Goal: Task Accomplishment & Management: Complete application form

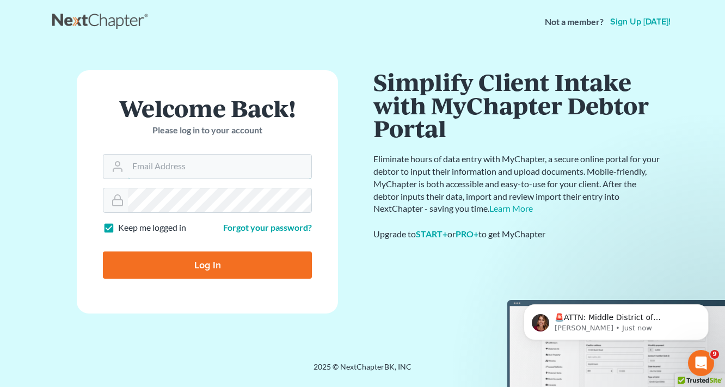
type input "[EMAIL_ADDRESS][DOMAIN_NAME]"
click at [211, 264] on input "Log In" at bounding box center [207, 265] width 209 height 27
type input "Thinking..."
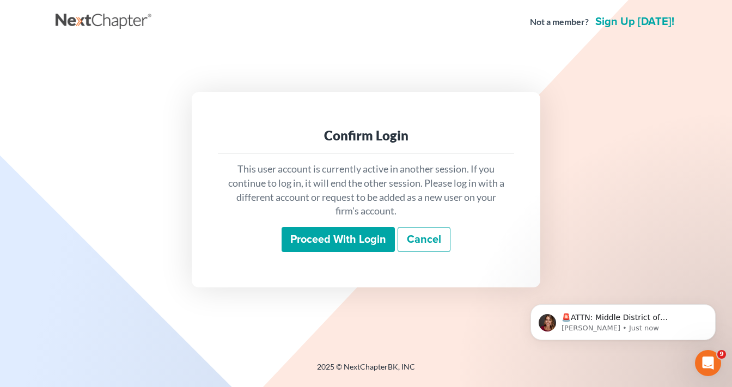
click at [359, 246] on input "Proceed with login" at bounding box center [338, 239] width 113 height 25
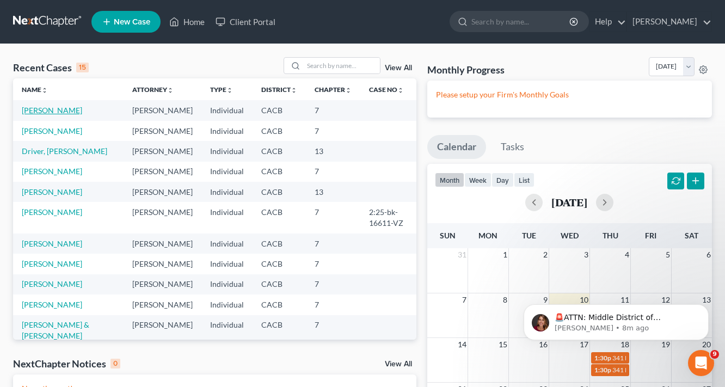
click at [59, 111] on link "[PERSON_NAME]" at bounding box center [52, 110] width 60 height 9
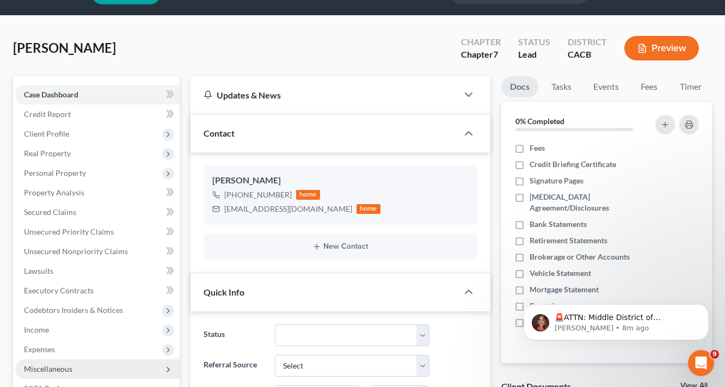
scroll to position [87, 0]
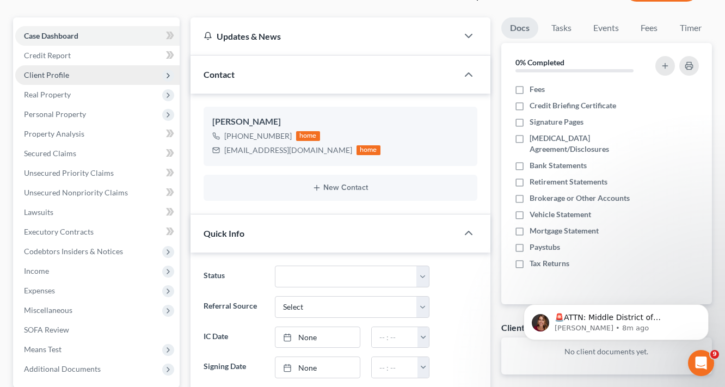
click at [56, 74] on span "Client Profile" at bounding box center [46, 74] width 45 height 9
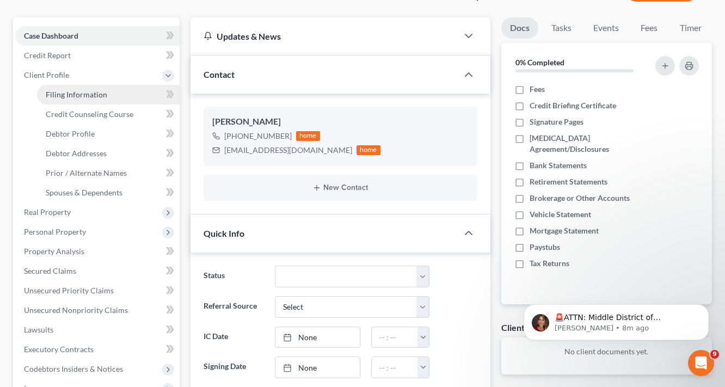
click at [91, 95] on span "Filing Information" at bounding box center [77, 94] width 62 height 9
select select "1"
select select "0"
select select "4"
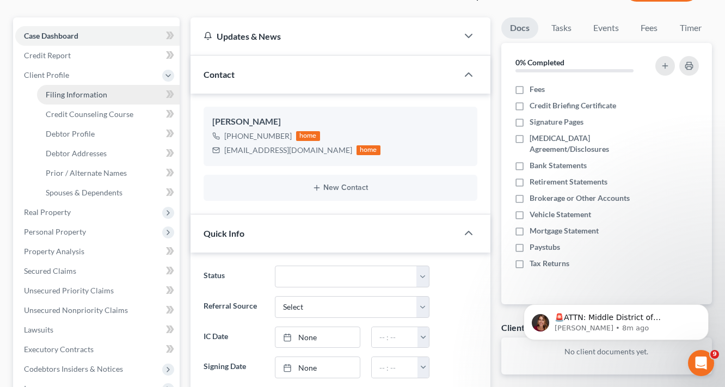
select select "0"
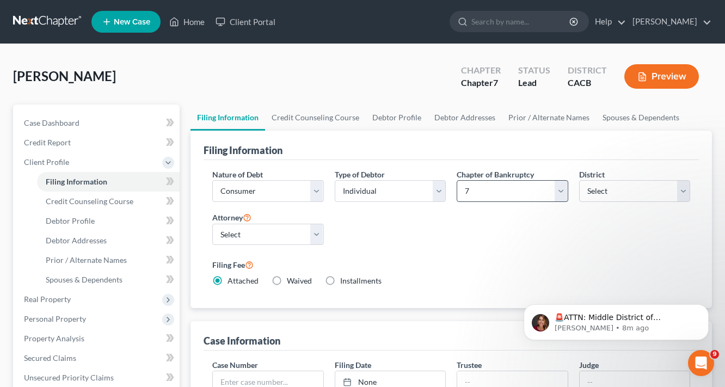
scroll to position [174, 0]
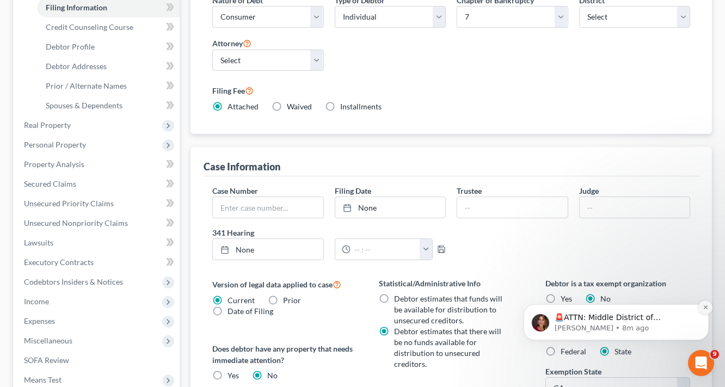
click at [706, 301] on button "Dismiss notification" at bounding box center [706, 308] width 14 height 14
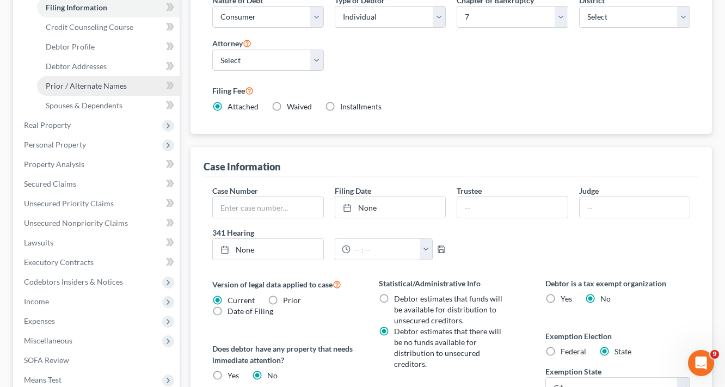
click at [99, 89] on span "Prior / Alternate Names" at bounding box center [86, 85] width 81 height 9
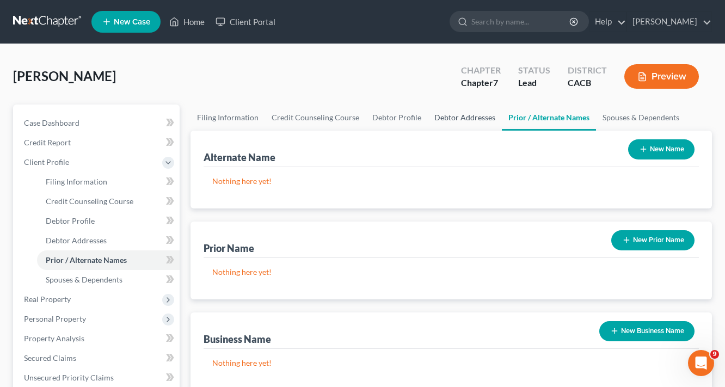
click at [448, 118] on link "Debtor Addresses" at bounding box center [465, 118] width 74 height 26
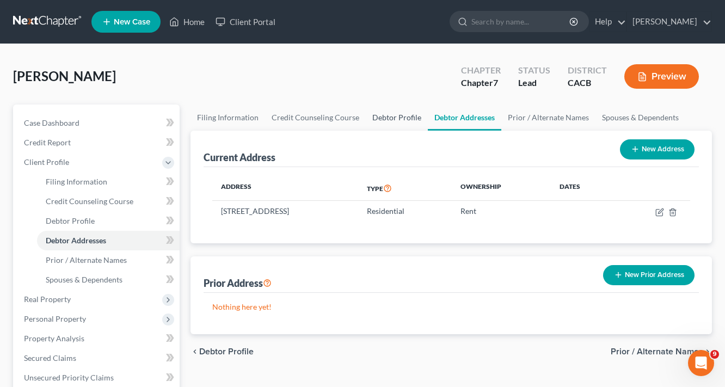
click at [378, 118] on link "Debtor Profile" at bounding box center [397, 118] width 62 height 26
select select "0"
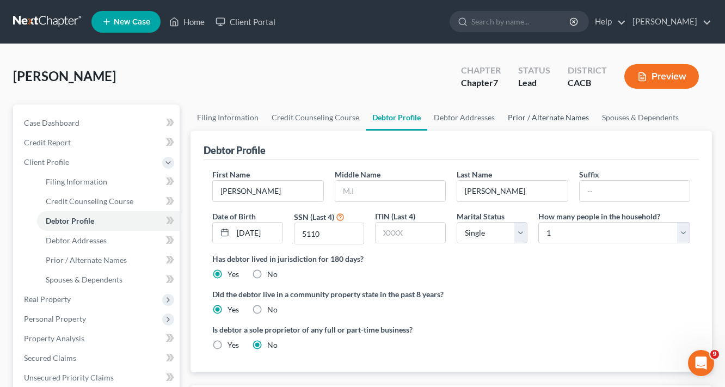
click at [521, 112] on link "Prior / Alternate Names" at bounding box center [549, 118] width 94 height 26
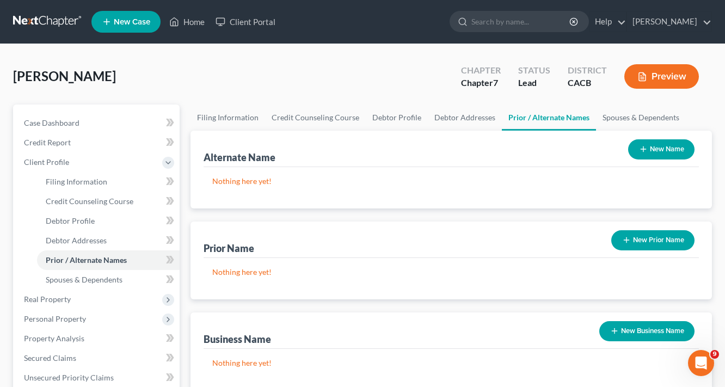
click at [664, 146] on button "New Name" at bounding box center [661, 149] width 66 height 20
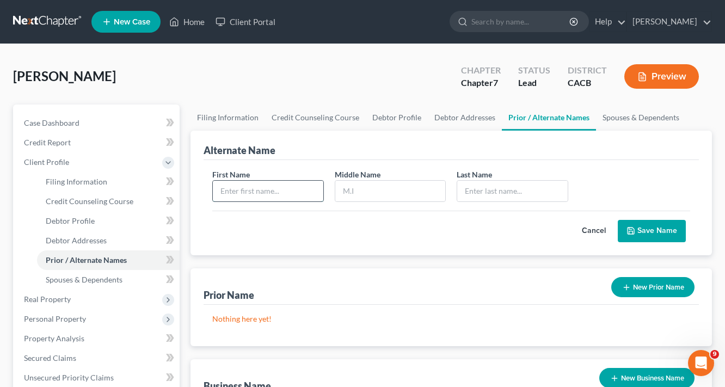
click at [257, 190] on input "text" at bounding box center [268, 191] width 111 height 21
type input "[PERSON_NAME]"
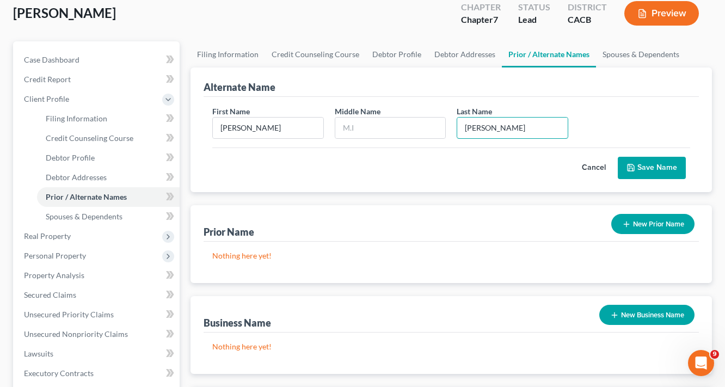
scroll to position [44, 0]
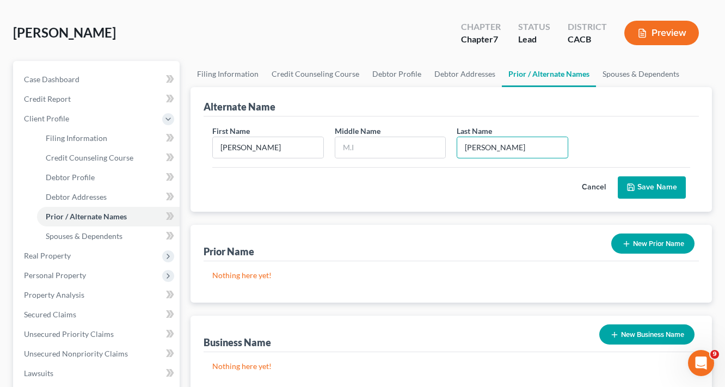
type input "[PERSON_NAME]"
click at [649, 187] on button "Save Name" at bounding box center [652, 187] width 68 height 23
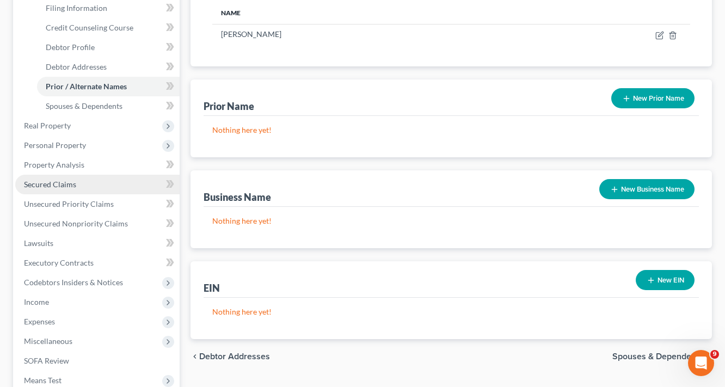
scroll to position [174, 0]
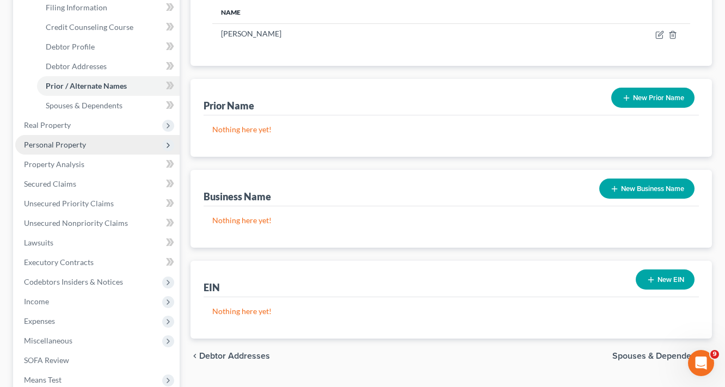
click at [53, 147] on span "Personal Property" at bounding box center [55, 144] width 62 height 9
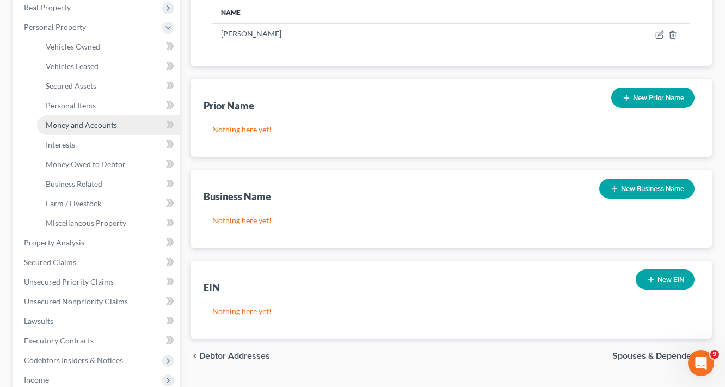
click at [78, 123] on span "Money and Accounts" at bounding box center [81, 124] width 71 height 9
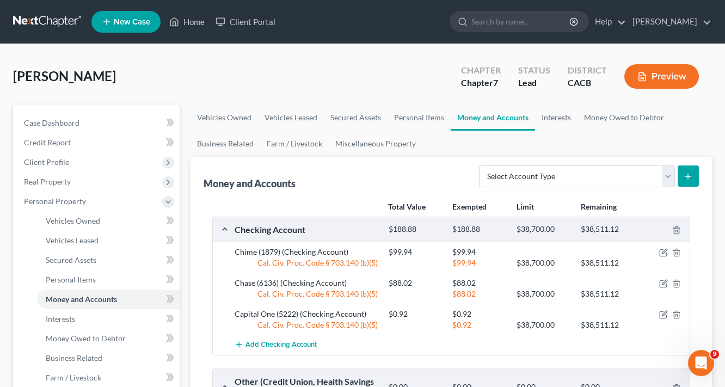
scroll to position [87, 0]
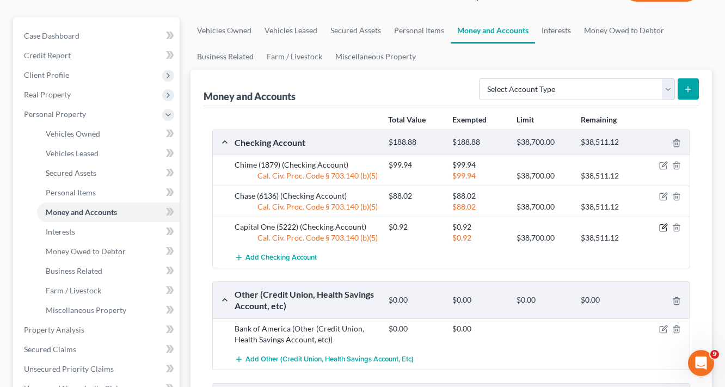
click at [664, 229] on icon "button" at bounding box center [664, 227] width 9 height 9
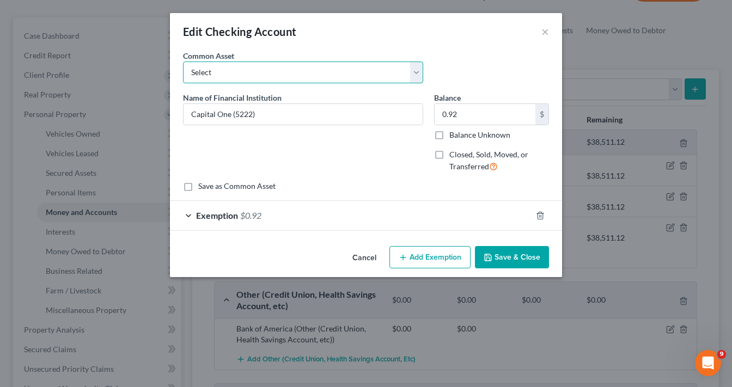
click at [234, 73] on select "Select True Grocer Credit Union (1868)" at bounding box center [303, 73] width 240 height 22
click at [281, 42] on div "Edit Checking Account ×" at bounding box center [366, 31] width 392 height 37
drag, startPoint x: 296, startPoint y: 113, endPoint x: 25, endPoint y: 140, distance: 273.1
click at [22, 145] on div "Edit Checking Account × An exemption set must first be selected from the Filing…" at bounding box center [366, 193] width 732 height 387
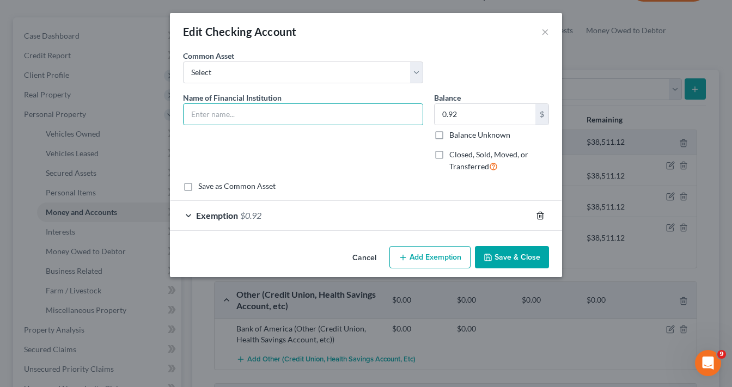
click at [541, 215] on icon "button" at bounding box center [540, 215] width 9 height 9
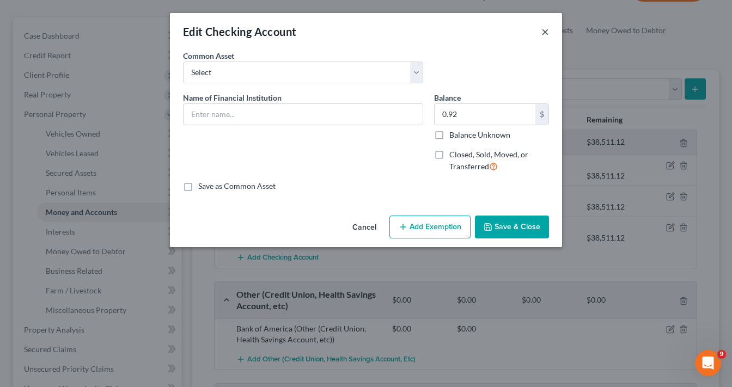
click at [546, 30] on button "×" at bounding box center [545, 31] width 8 height 13
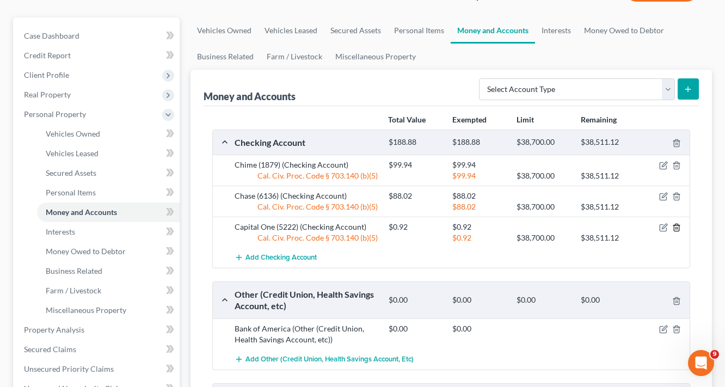
click at [675, 226] on icon "button" at bounding box center [677, 227] width 9 height 9
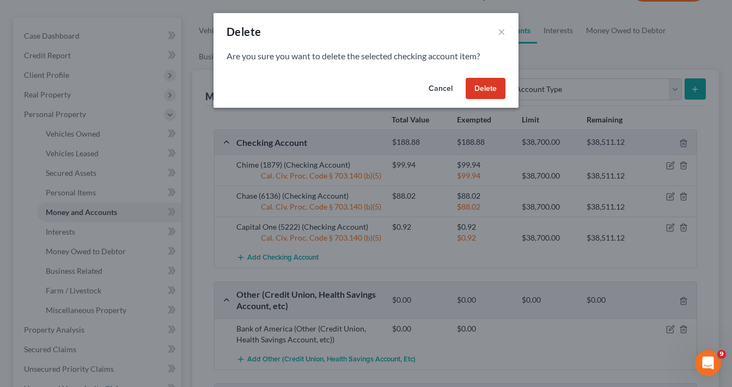
click at [492, 89] on button "Delete" at bounding box center [486, 89] width 40 height 22
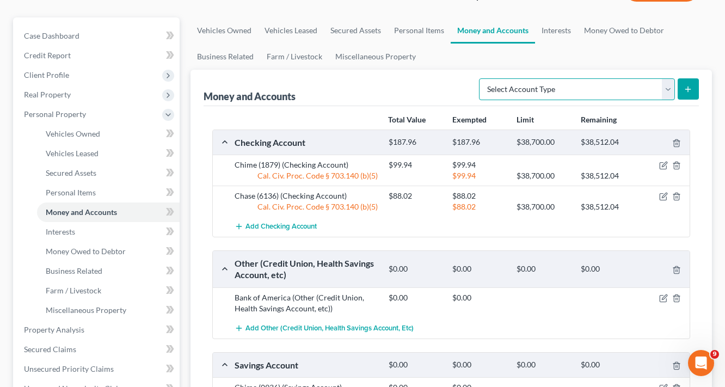
click at [542, 94] on select "Select Account Type Brokerage Cash on Hand Certificates of Deposit Checking Acc…" at bounding box center [577, 89] width 196 height 22
click at [481, 78] on select "Select Account Type Brokerage Cash on Hand Certificates of Deposit Checking Acc…" at bounding box center [577, 89] width 196 height 22
click at [693, 87] on button "submit" at bounding box center [688, 88] width 21 height 21
click at [685, 86] on icon "submit" at bounding box center [688, 89] width 9 height 9
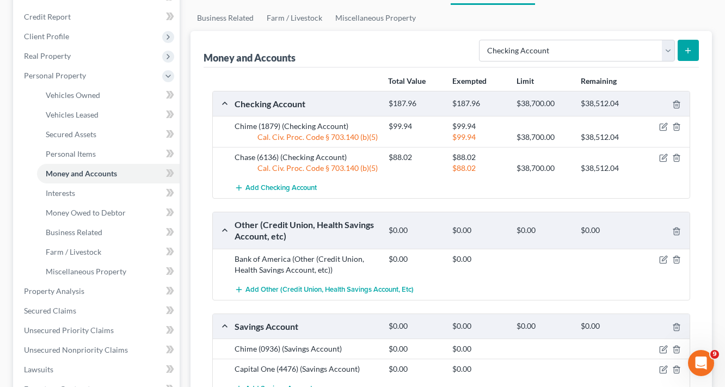
scroll to position [131, 0]
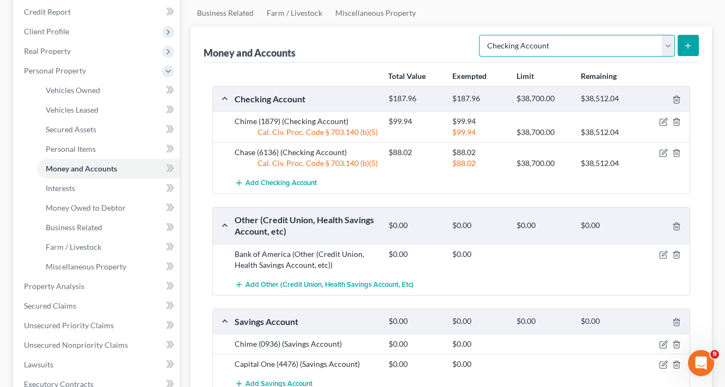
click at [545, 42] on select "Select Account Type Brokerage Cash on Hand Certificates of Deposit Checking Acc…" at bounding box center [577, 46] width 196 height 22
click at [481, 35] on select "Select Account Type Brokerage Cash on Hand Certificates of Deposit Checking Acc…" at bounding box center [577, 46] width 196 height 22
click at [527, 44] on select "Select Account Type Brokerage Cash on Hand Certificates of Deposit Checking Acc…" at bounding box center [577, 46] width 196 height 22
select select "checking"
click at [481, 35] on select "Select Account Type Brokerage Cash on Hand Certificates of Deposit Checking Acc…" at bounding box center [577, 46] width 196 height 22
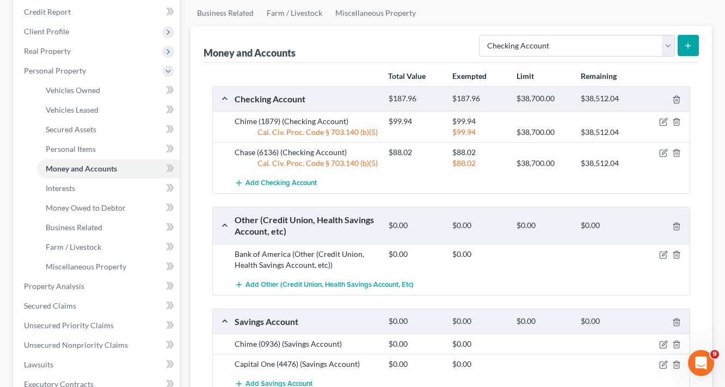
click at [695, 44] on button "submit" at bounding box center [688, 45] width 21 height 21
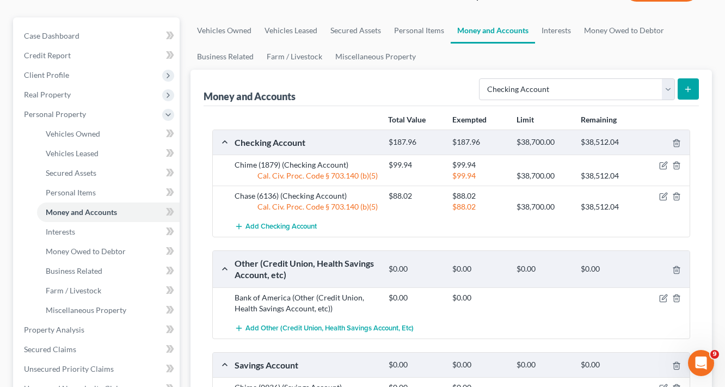
scroll to position [0, 0]
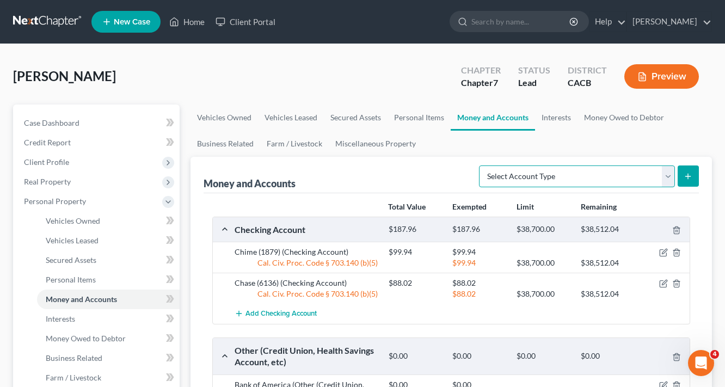
click at [573, 170] on select "Select Account Type Brokerage Cash on Hand Certificates of Deposit Checking Acc…" at bounding box center [577, 177] width 196 height 22
select select "checking"
click at [481, 166] on select "Select Account Type Brokerage Cash on Hand Certificates of Deposit Checking Acc…" at bounding box center [577, 177] width 196 height 22
click at [691, 178] on icon "submit" at bounding box center [688, 176] width 9 height 9
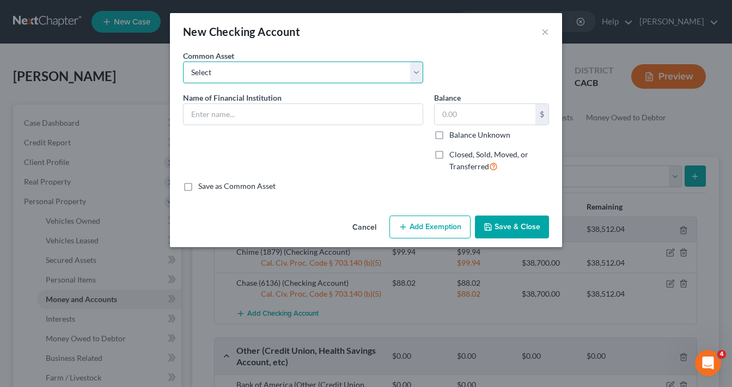
click at [264, 76] on select "Select True Grocer Credit Union (1868)" at bounding box center [303, 73] width 240 height 22
click at [333, 46] on div "New Checking Account ×" at bounding box center [366, 31] width 392 height 37
click at [224, 115] on input "text" at bounding box center [303, 114] width 239 height 21
paste input "Capital One (5222)"
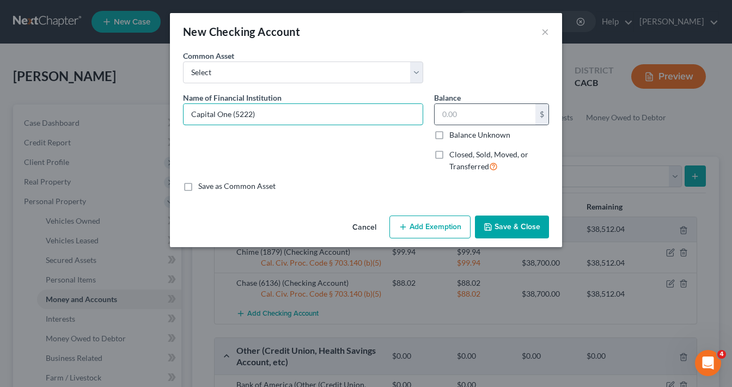
type input "Capital One (5222)"
click at [497, 103] on div "$" at bounding box center [491, 114] width 115 height 22
click at [477, 118] on input "text" at bounding box center [485, 114] width 101 height 21
type input "0.92"
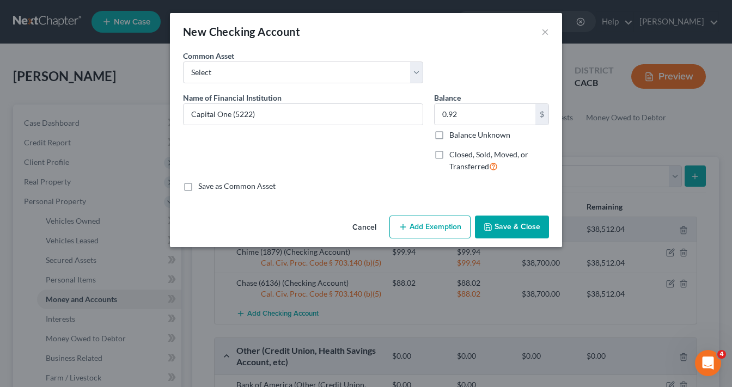
click at [445, 232] on button "Add Exemption" at bounding box center [429, 227] width 81 height 23
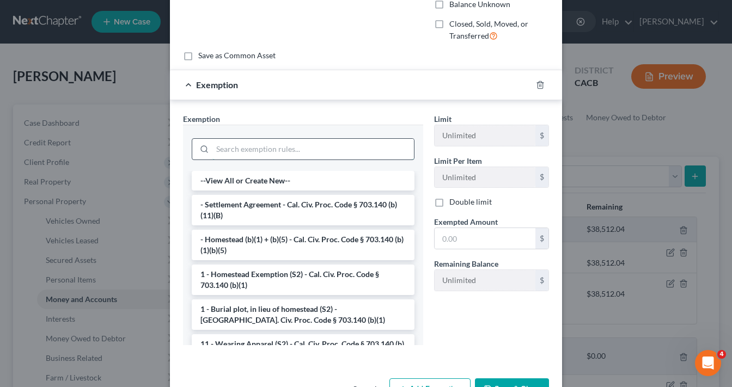
click at [252, 152] on input "search" at bounding box center [313, 149] width 202 height 21
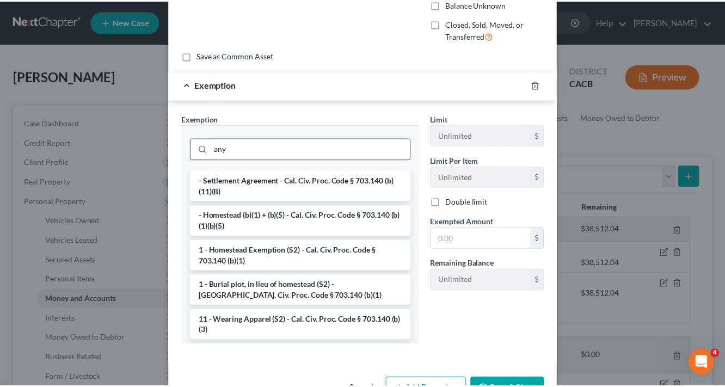
scroll to position [111, 0]
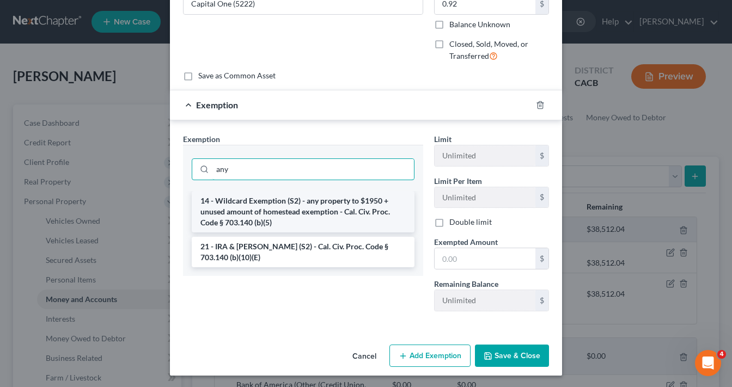
type input "any"
click at [332, 212] on li "14 - Wildcard Exemption (S2) - any property to $1950 + unused amount of homeste…" at bounding box center [303, 211] width 223 height 41
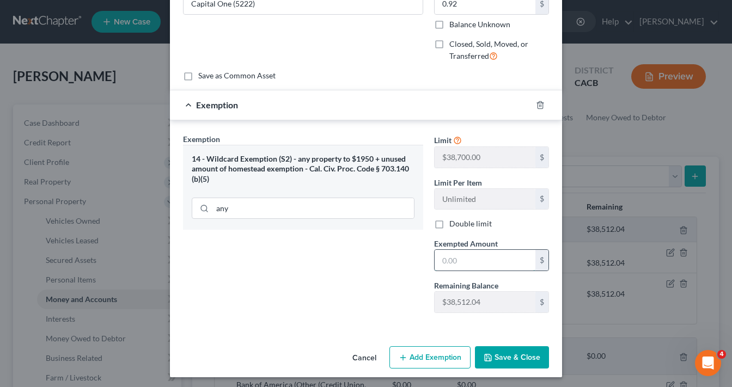
click at [474, 255] on input "text" at bounding box center [485, 260] width 101 height 21
type input "0.92"
click at [514, 350] on button "Save & Close" at bounding box center [512, 357] width 74 height 23
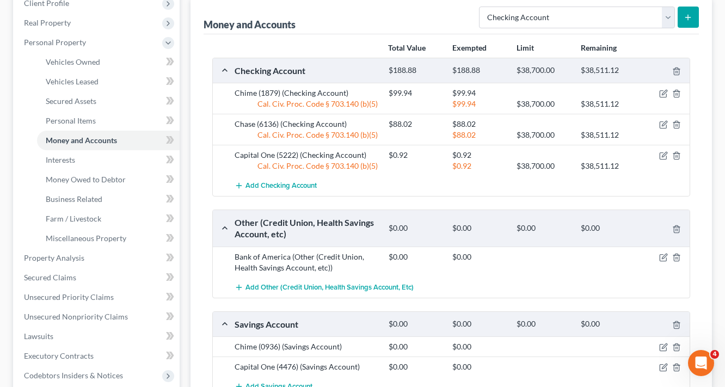
scroll to position [174, 0]
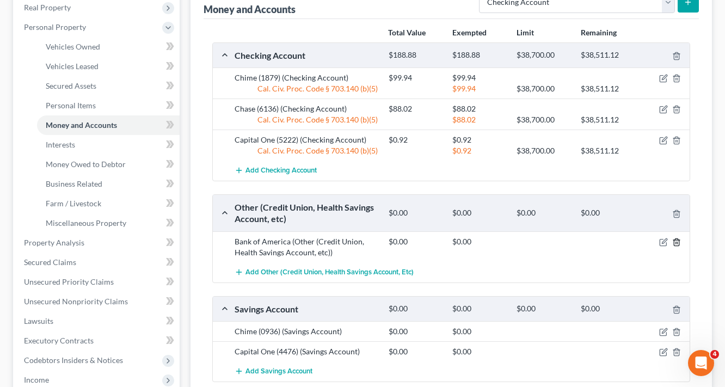
click at [674, 241] on icon "button" at bounding box center [676, 242] width 5 height 7
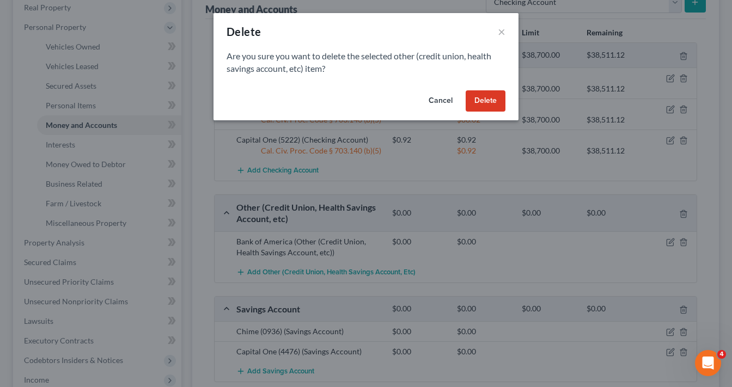
click at [499, 109] on button "Delete" at bounding box center [486, 101] width 40 height 22
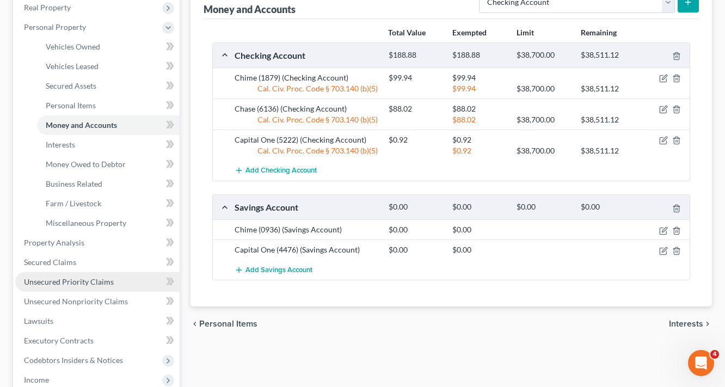
scroll to position [261, 0]
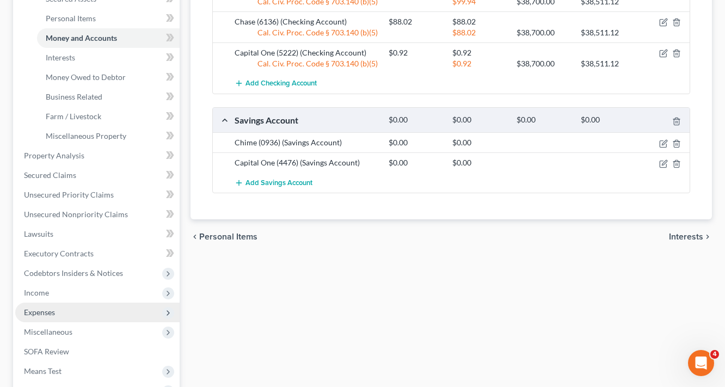
click at [54, 309] on span "Expenses" at bounding box center [39, 312] width 31 height 9
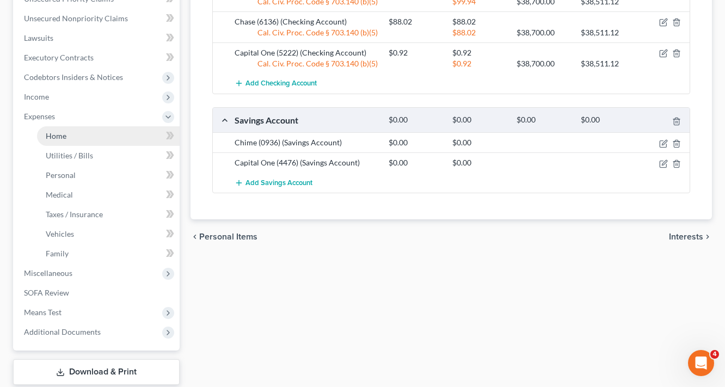
click at [66, 137] on link "Home" at bounding box center [108, 136] width 143 height 20
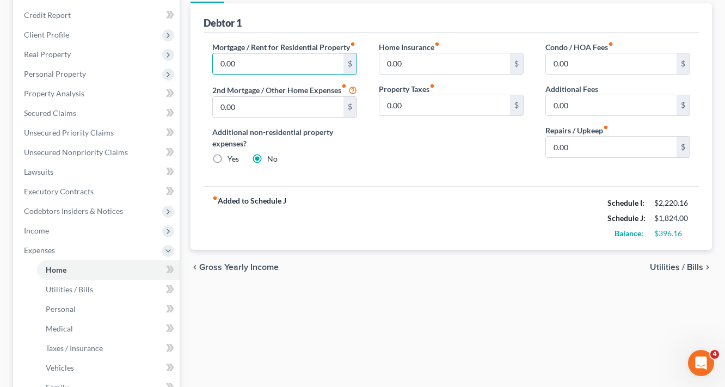
scroll to position [218, 0]
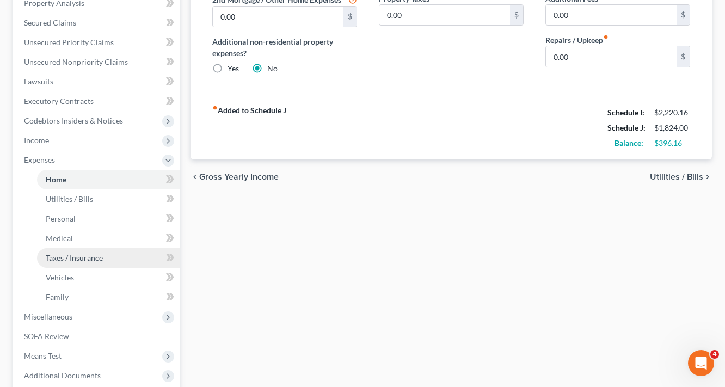
type input "0.00"
click at [82, 257] on span "Taxes / Insurance" at bounding box center [74, 257] width 57 height 9
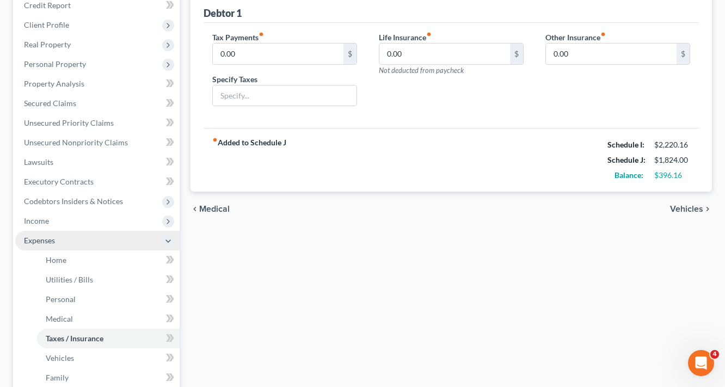
scroll to position [218, 0]
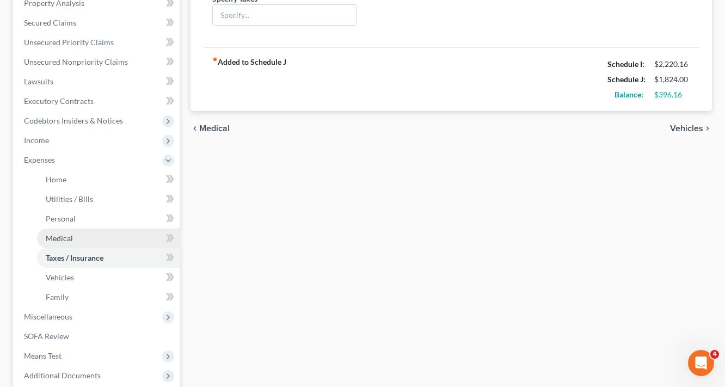
click at [65, 242] on span "Medical" at bounding box center [59, 238] width 27 height 9
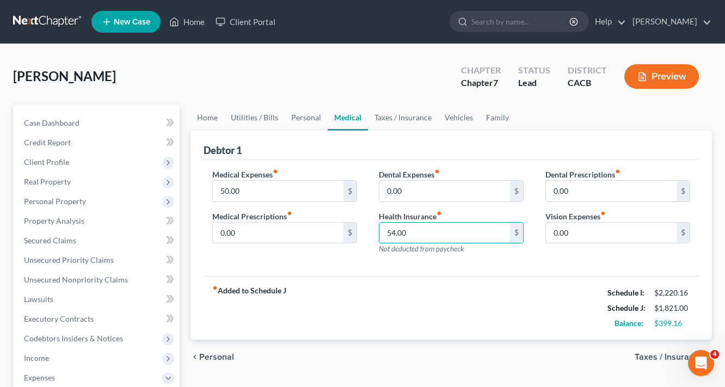
scroll to position [174, 0]
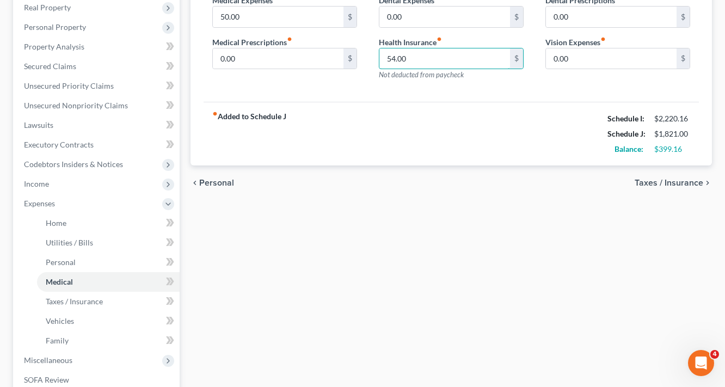
type input "54.00"
click at [500, 138] on div "fiber_manual_record Added to Schedule J Schedule I: $2,220.16 Schedule J: $1,82…" at bounding box center [452, 134] width 496 height 64
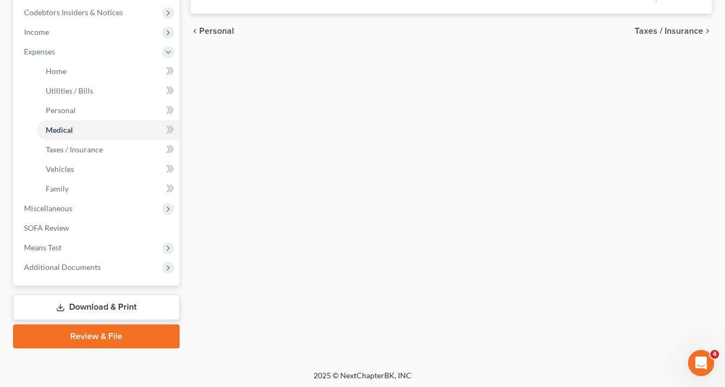
scroll to position [328, 0]
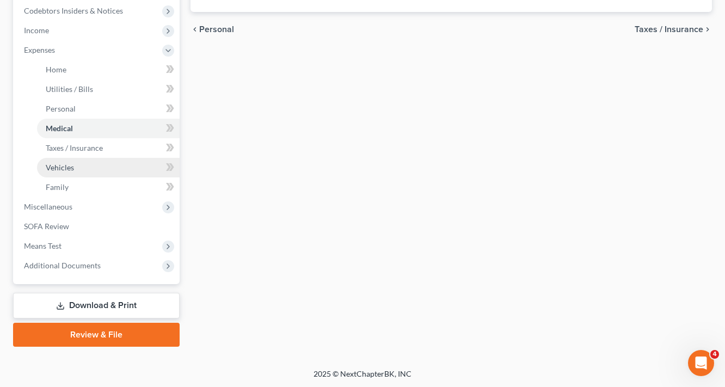
click at [70, 167] on span "Vehicles" at bounding box center [60, 167] width 28 height 9
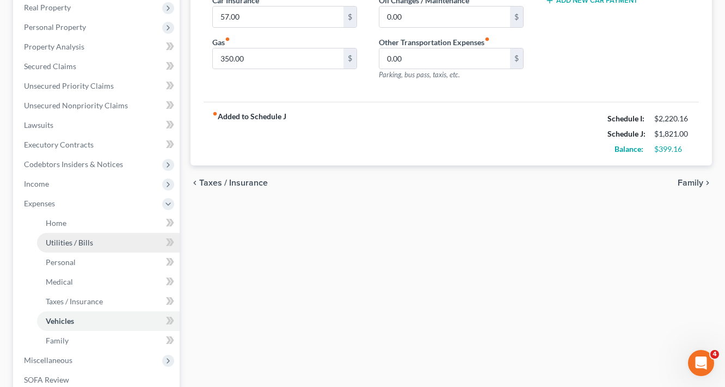
click at [96, 237] on link "Utilities / Bills" at bounding box center [108, 243] width 143 height 20
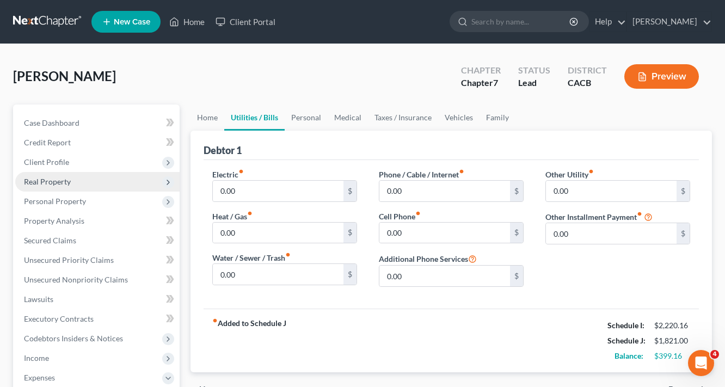
click at [50, 178] on span "Real Property" at bounding box center [47, 181] width 47 height 9
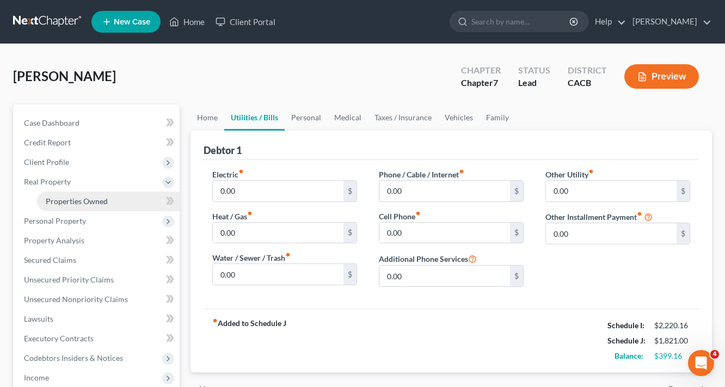
click at [60, 205] on link "Properties Owned" at bounding box center [108, 202] width 143 height 20
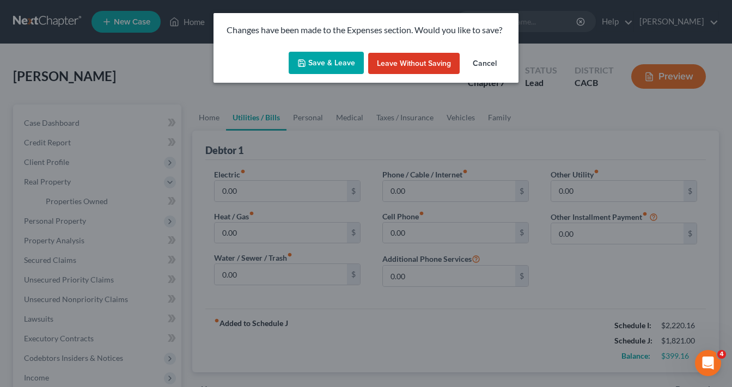
click at [314, 61] on button "Save & Leave" at bounding box center [326, 63] width 75 height 23
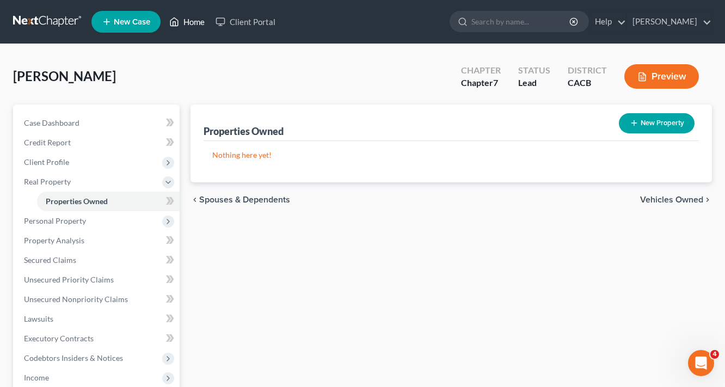
click at [191, 21] on link "Home" at bounding box center [187, 22] width 46 height 20
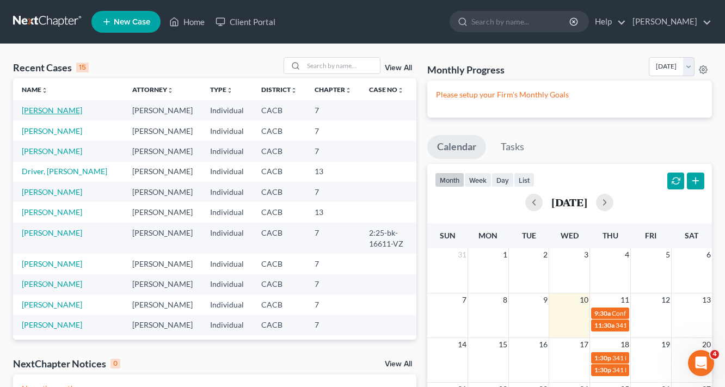
click at [48, 107] on link "Ruiz, Erik" at bounding box center [52, 110] width 60 height 9
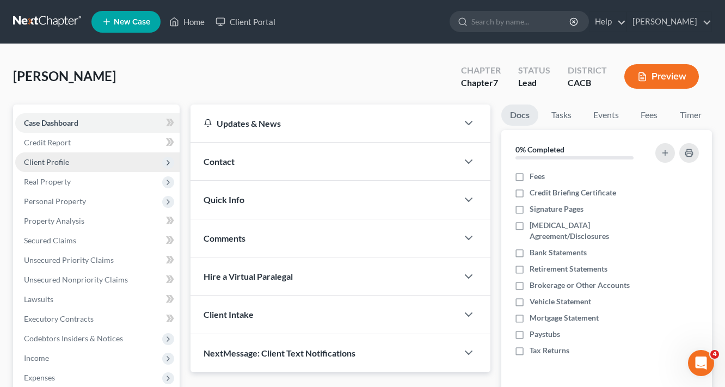
click at [40, 157] on span "Client Profile" at bounding box center [46, 161] width 45 height 9
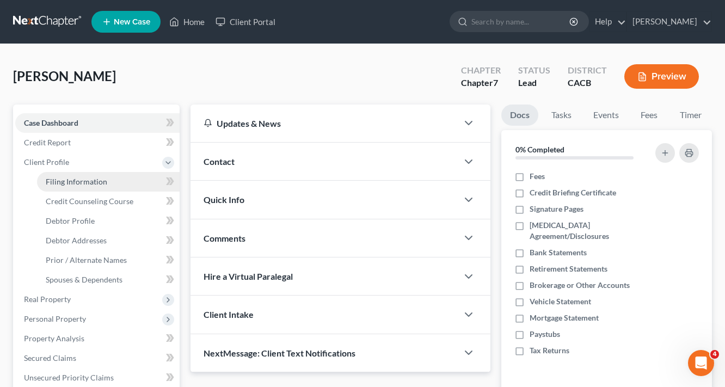
click at [78, 180] on span "Filing Information" at bounding box center [77, 181] width 62 height 9
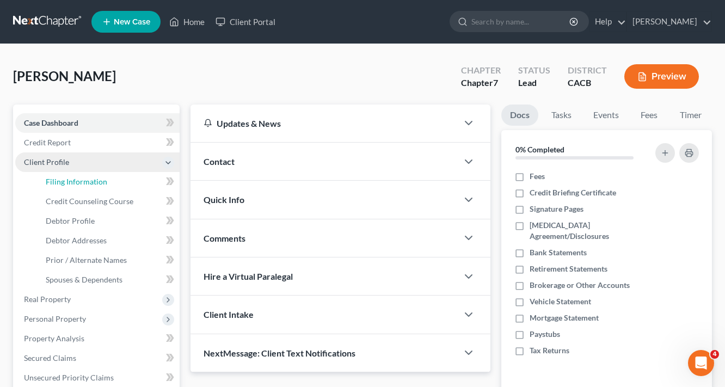
select select "1"
select select "0"
select select "4"
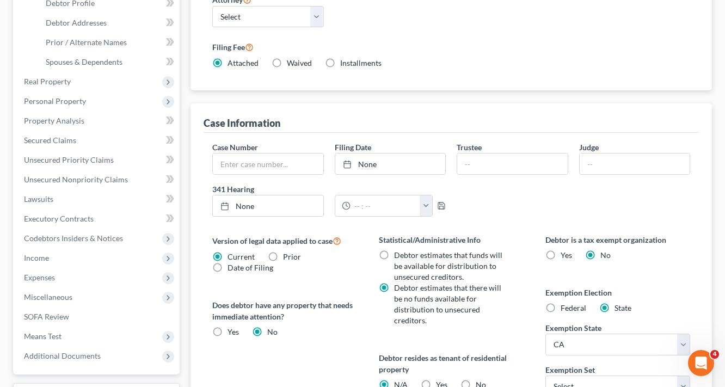
scroll to position [261, 0]
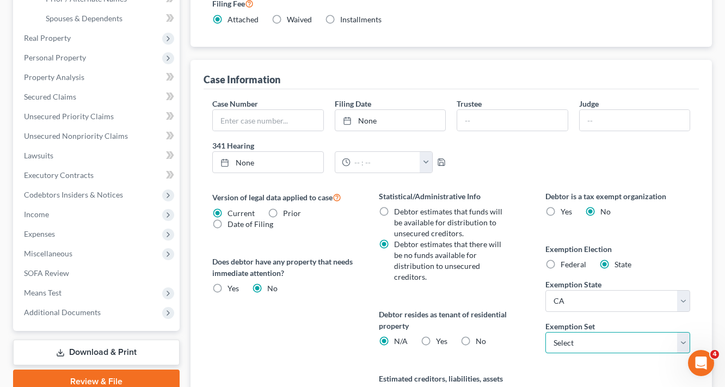
click at [593, 347] on select "Select 703 704" at bounding box center [618, 343] width 145 height 22
select select "0"
click at [546, 332] on select "Select 703 704" at bounding box center [618, 343] width 145 height 22
click at [438, 337] on span "Yes" at bounding box center [441, 341] width 11 height 9
click at [441, 336] on input "Yes Yes" at bounding box center [444, 339] width 7 height 7
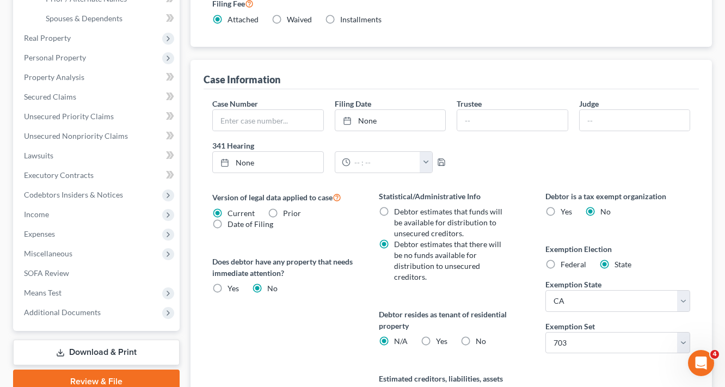
radio input "true"
radio input "false"
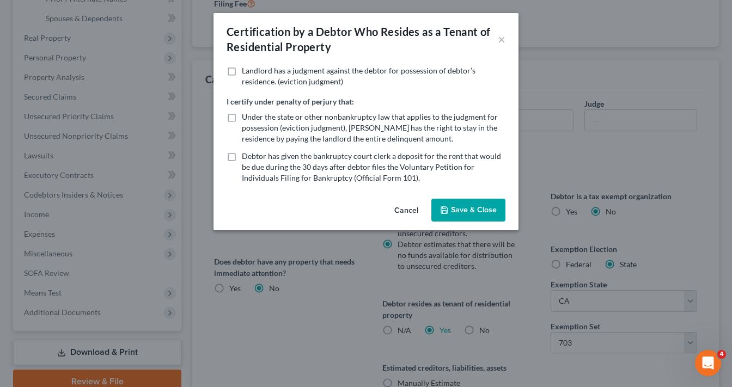
click at [488, 215] on button "Save & Close" at bounding box center [468, 210] width 74 height 23
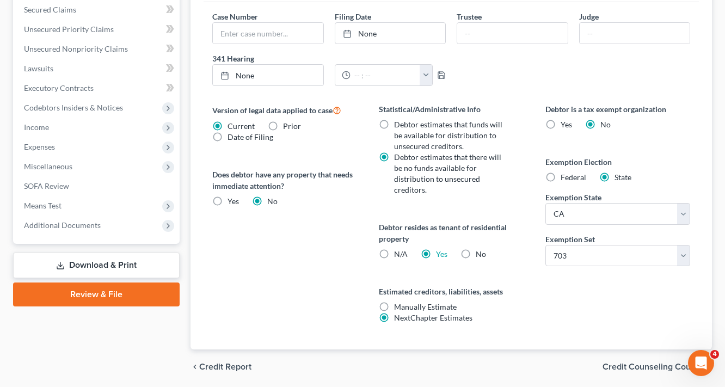
scroll to position [375, 0]
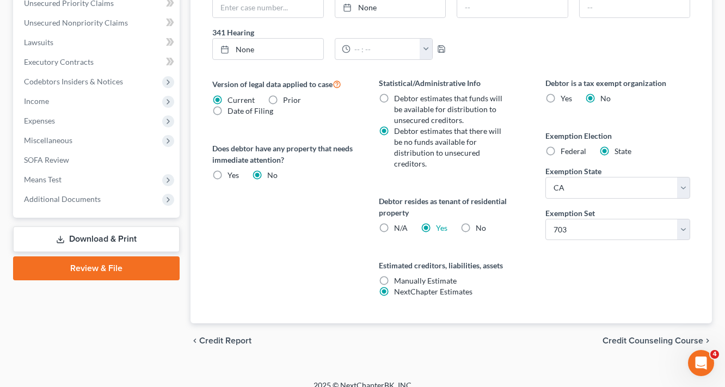
click at [664, 337] on span "Credit Counseling Course" at bounding box center [653, 341] width 101 height 9
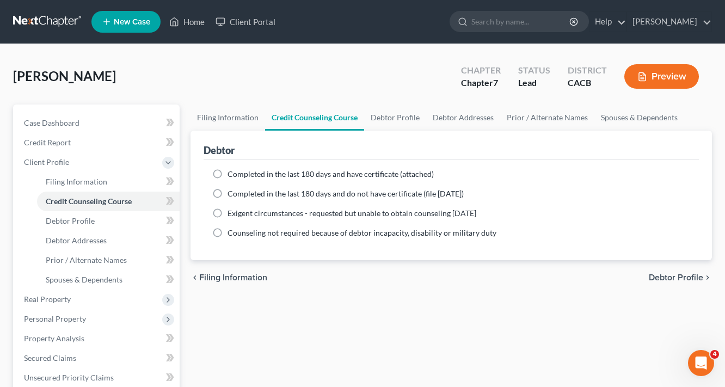
click at [273, 189] on span "Completed in the last 180 days and do not have certificate (file within 14 days)" at bounding box center [346, 193] width 236 height 9
click at [239, 189] on input "Completed in the last 180 days and do not have certificate (file within 14 days)" at bounding box center [235, 191] width 7 height 7
radio input "true"
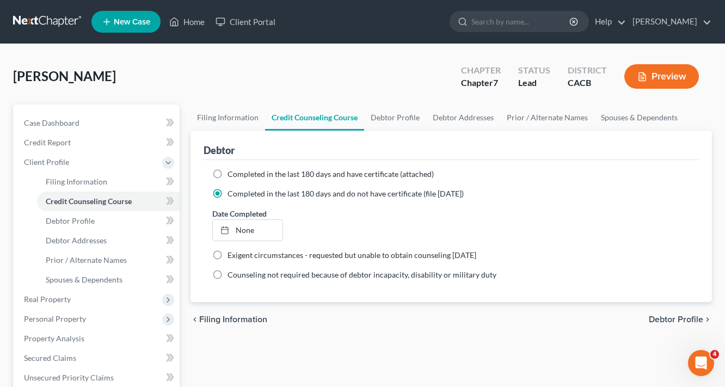
click at [692, 319] on span "Debtor Profile" at bounding box center [676, 319] width 54 height 9
select select "0"
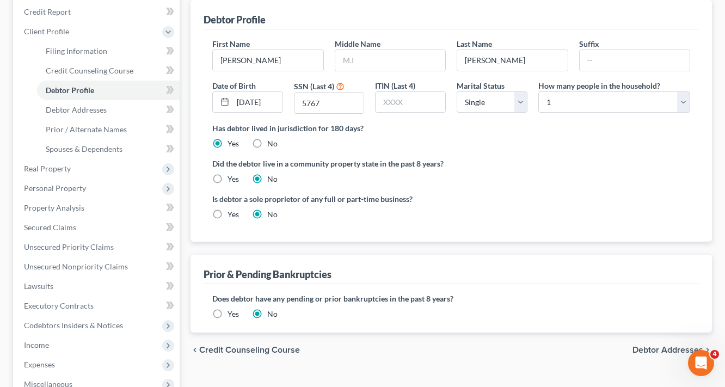
scroll to position [174, 0]
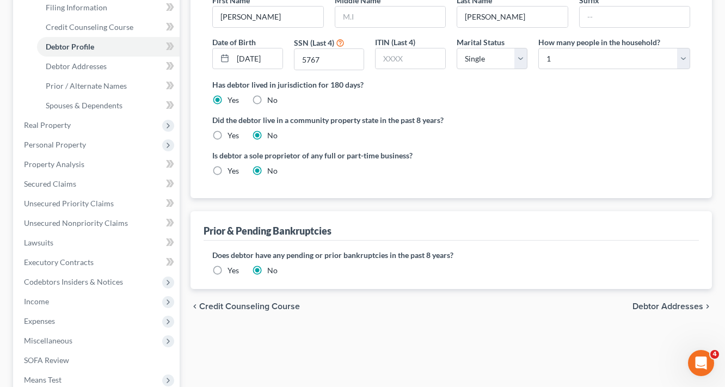
click at [228, 130] on label "Yes" at bounding box center [233, 135] width 11 height 11
click at [232, 130] on input "Yes" at bounding box center [235, 133] width 7 height 7
radio input "true"
radio input "false"
click at [680, 306] on span "Debtor Addresses" at bounding box center [668, 306] width 71 height 9
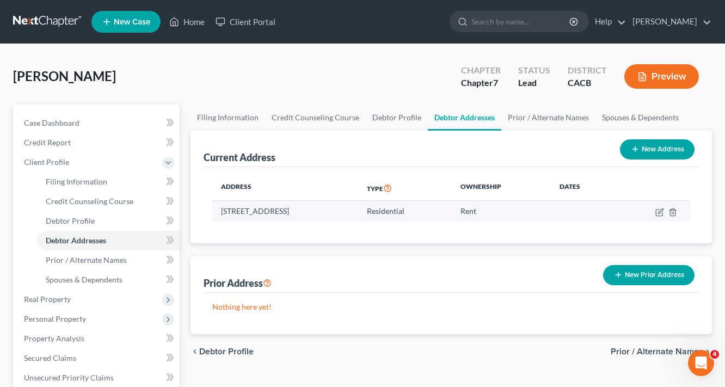
drag, startPoint x: 221, startPoint y: 210, endPoint x: 381, endPoint y: 212, distance: 160.1
click at [358, 212] on td "7004 Miles Avenue, Huntington Park, CA 90255" at bounding box center [285, 211] width 146 height 21
copy td "7004 Miles Avenue, Huntington Park, CA 90255"
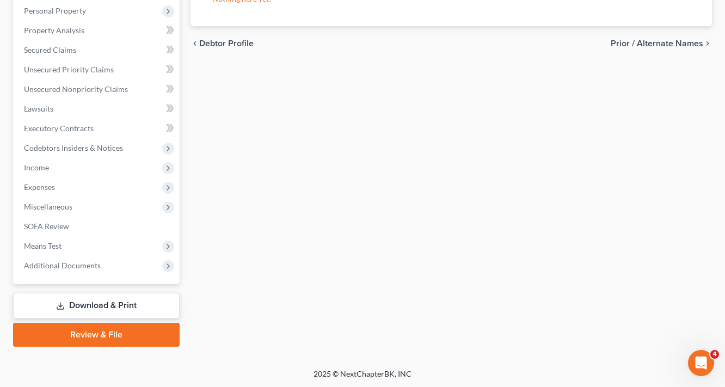
click at [102, 300] on link "Download & Print" at bounding box center [96, 306] width 167 height 26
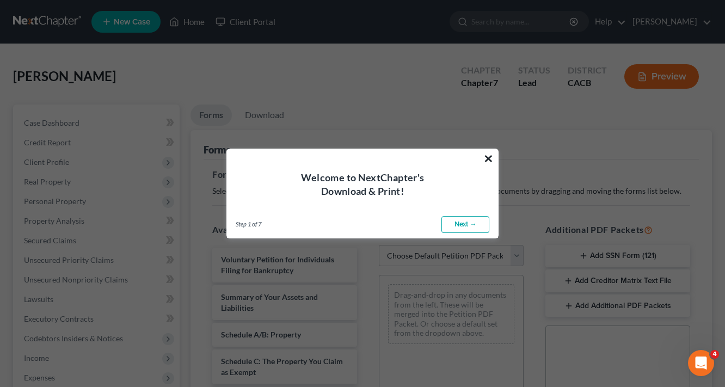
click at [491, 154] on button "×" at bounding box center [489, 158] width 10 height 17
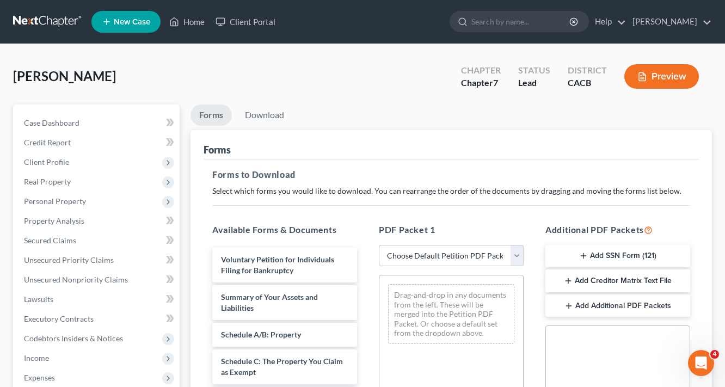
click at [406, 263] on select "Choose Default Petition PDF Packet Complete Bankruptcy Petition (all forms and …" at bounding box center [451, 256] width 145 height 22
select select "6"
click at [379, 245] on select "Choose Default Petition PDF Packet Complete Bankruptcy Petition (all forms and …" at bounding box center [451, 256] width 145 height 22
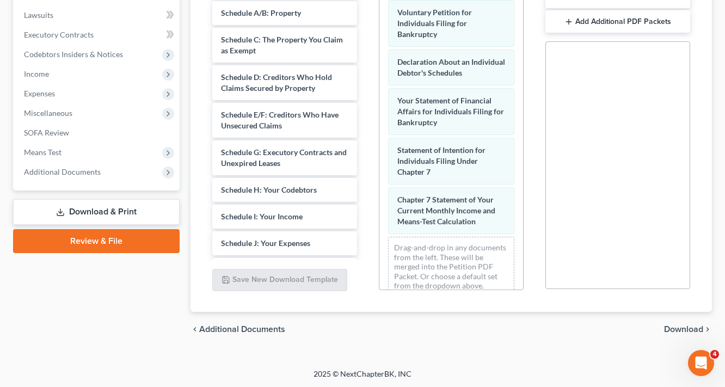
click at [700, 328] on span "Download" at bounding box center [683, 329] width 39 height 9
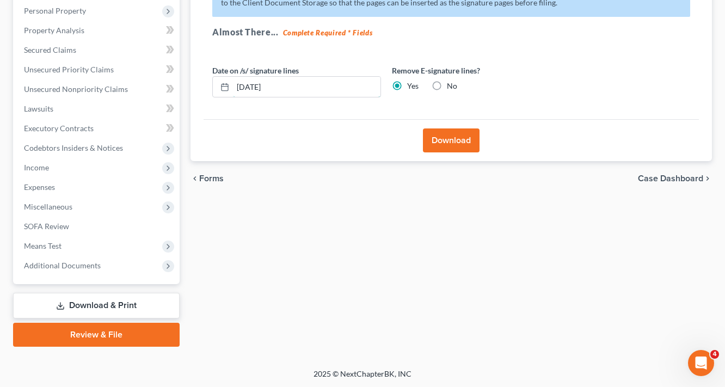
drag, startPoint x: 307, startPoint y: 92, endPoint x: 0, endPoint y: 157, distance: 314.0
click at [157, 112] on div "Petition Navigation Case Dashboard Payments Invoices Payments Payments Credit R…" at bounding box center [363, 130] width 710 height 433
click at [455, 135] on button "Download" at bounding box center [451, 141] width 57 height 24
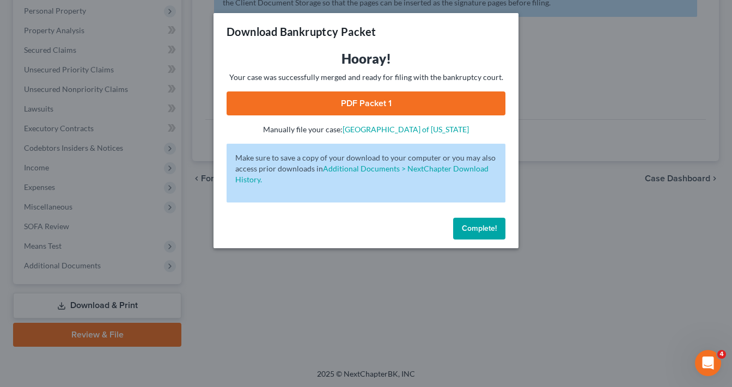
click at [423, 112] on link "PDF Packet 1" at bounding box center [366, 103] width 279 height 24
click at [479, 225] on span "Complete!" at bounding box center [479, 228] width 35 height 9
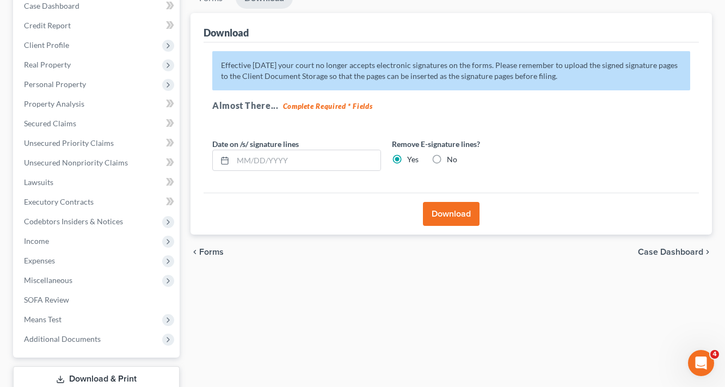
scroll to position [0, 0]
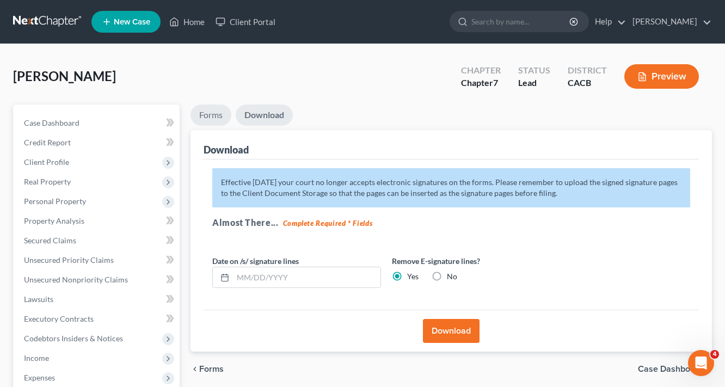
click at [213, 113] on link "Forms" at bounding box center [211, 115] width 41 height 21
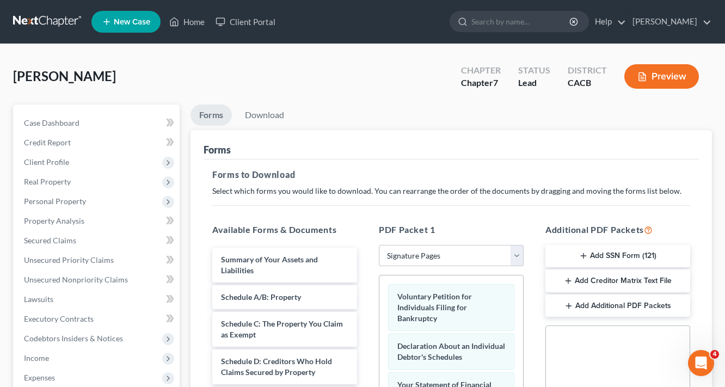
click at [450, 254] on select "Choose Default Petition PDF Packet Complete Bankruptcy Petition (all forms and …" at bounding box center [451, 256] width 145 height 22
select select
click at [379, 245] on select "Choose Default Petition PDF Packet Complete Bankruptcy Petition (all forms and …" at bounding box center [451, 256] width 145 height 22
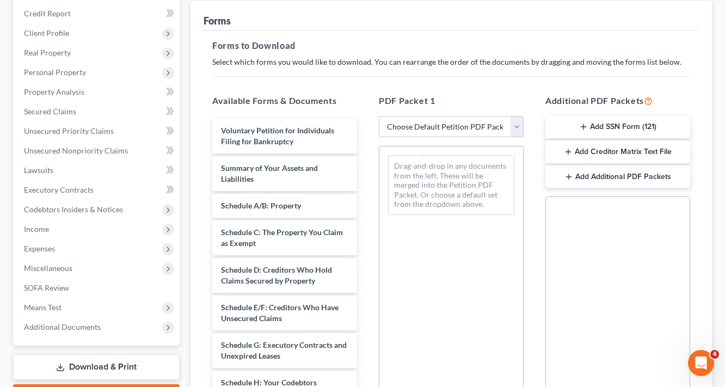
scroll to position [131, 0]
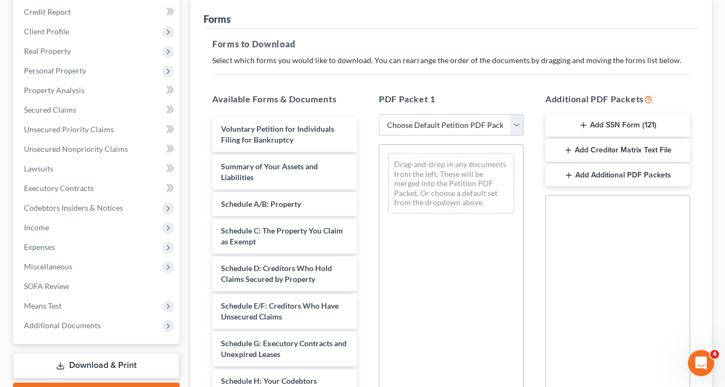
click at [626, 122] on button "Add SSN Form (121)" at bounding box center [618, 125] width 145 height 23
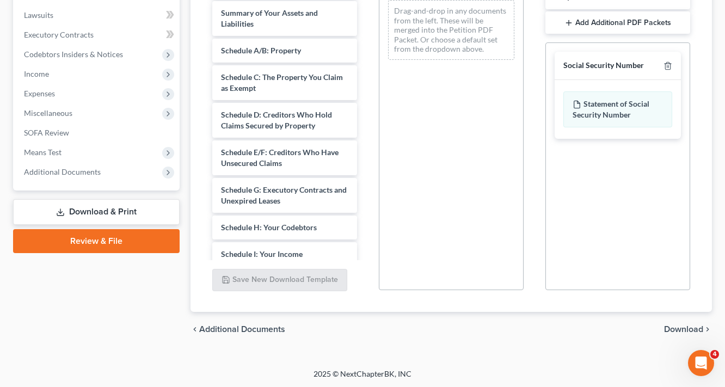
click at [675, 331] on span "Download" at bounding box center [683, 329] width 39 height 9
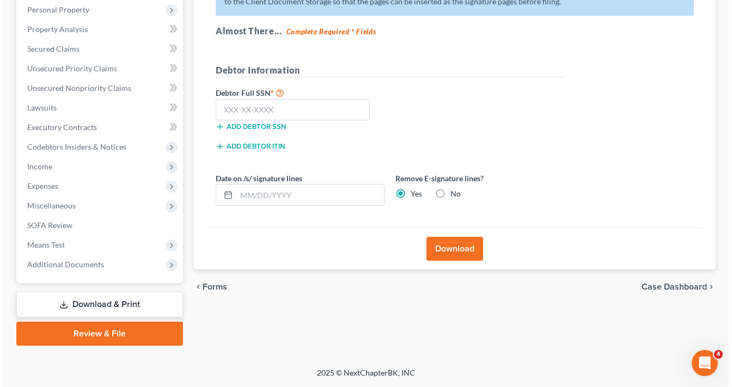
scroll to position [191, 0]
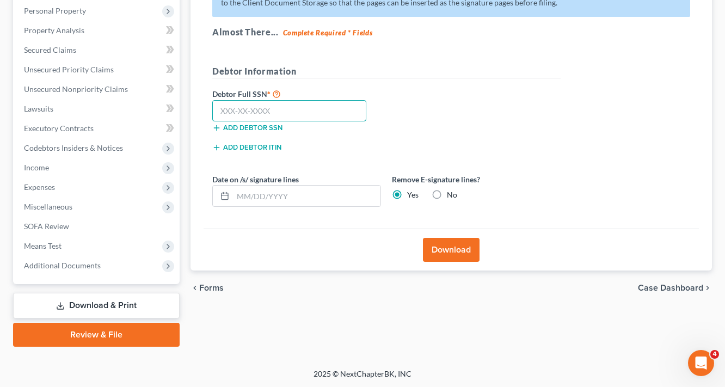
click at [303, 111] on input "text" at bounding box center [289, 111] width 154 height 22
paste input "552-75-5767"
type input "552-75-5767"
click at [453, 258] on button "Download" at bounding box center [451, 250] width 57 height 24
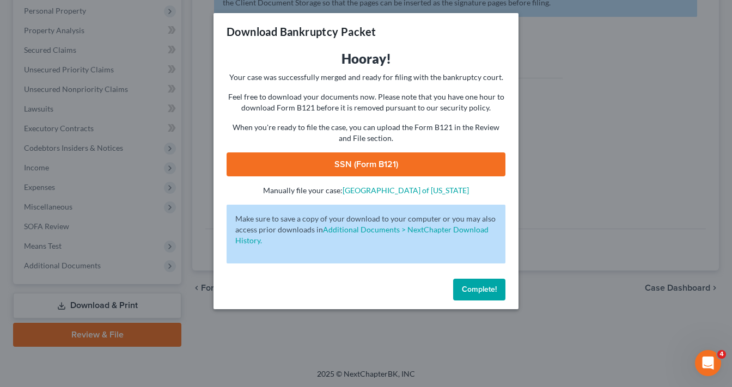
click at [404, 154] on link "SSN (Form B121)" at bounding box center [366, 164] width 279 height 24
